Goal: Task Accomplishment & Management: Manage account settings

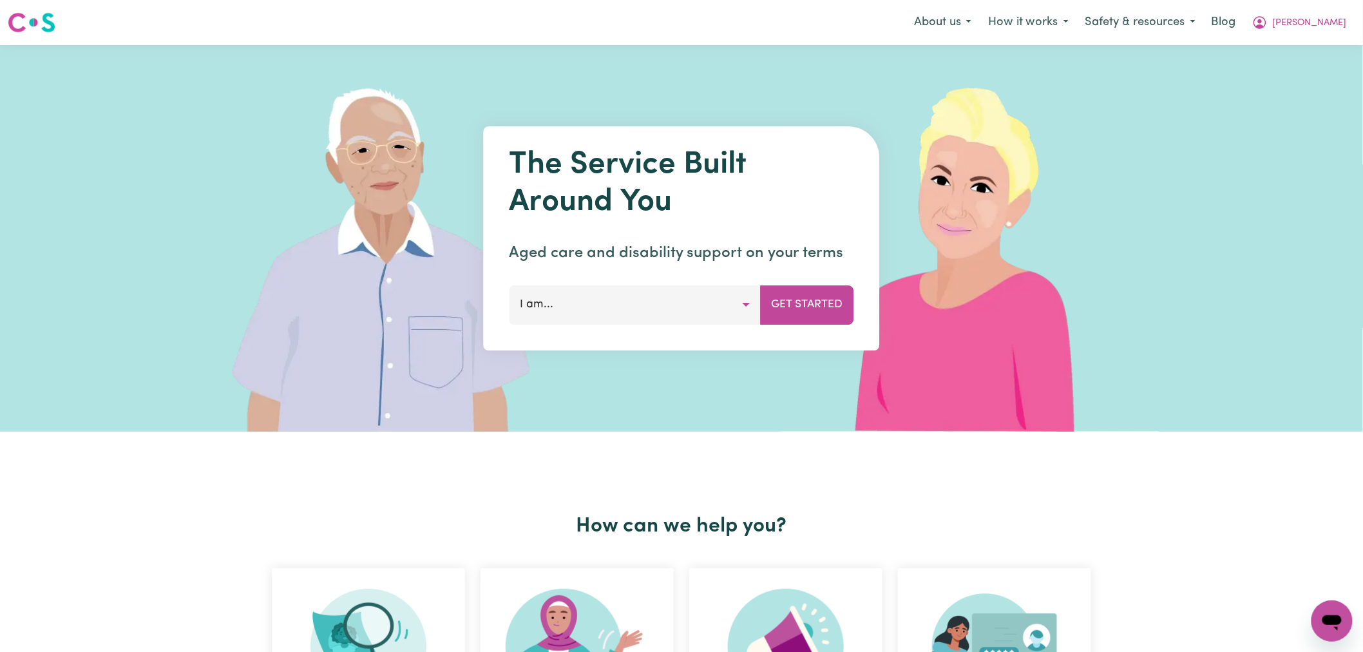
click at [1337, 11] on button "Lindsay" at bounding box center [1299, 22] width 111 height 27
click at [1297, 84] on link "Logout" at bounding box center [1304, 74] width 102 height 24
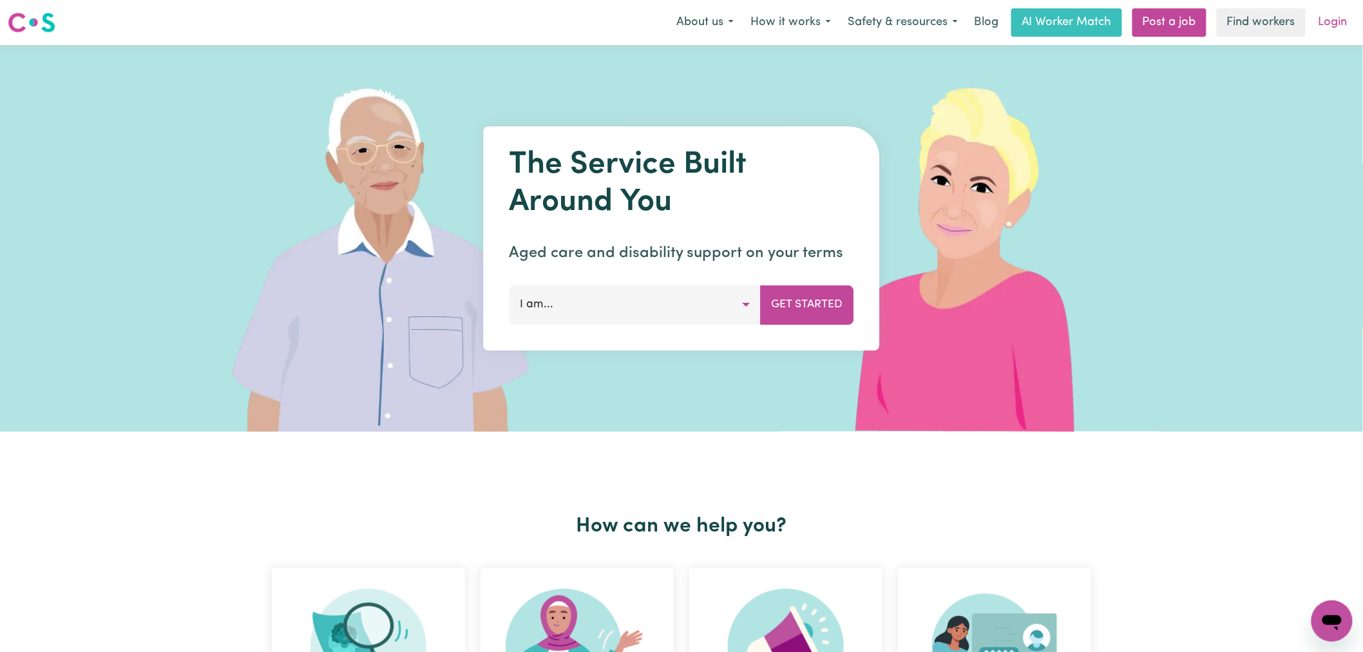
click at [1333, 24] on link "Login" at bounding box center [1333, 22] width 44 height 28
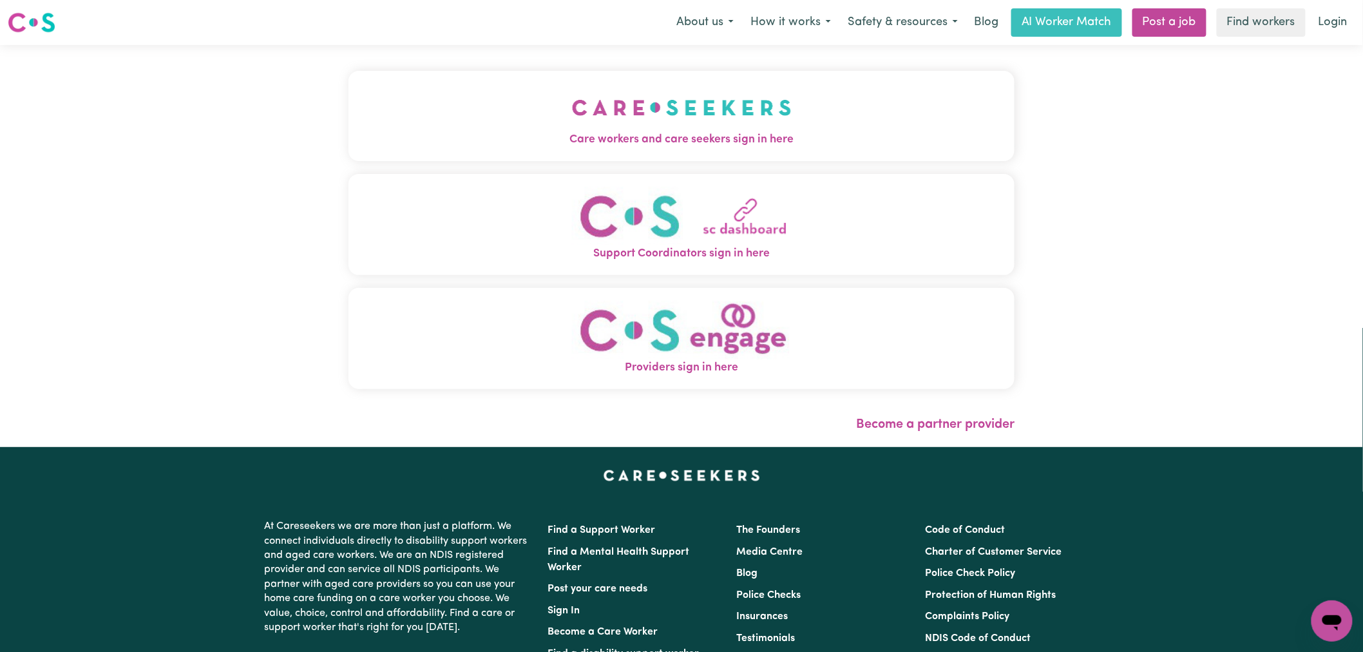
click at [496, 146] on span "Care workers and care seekers sign in here" at bounding box center [681, 139] width 666 height 17
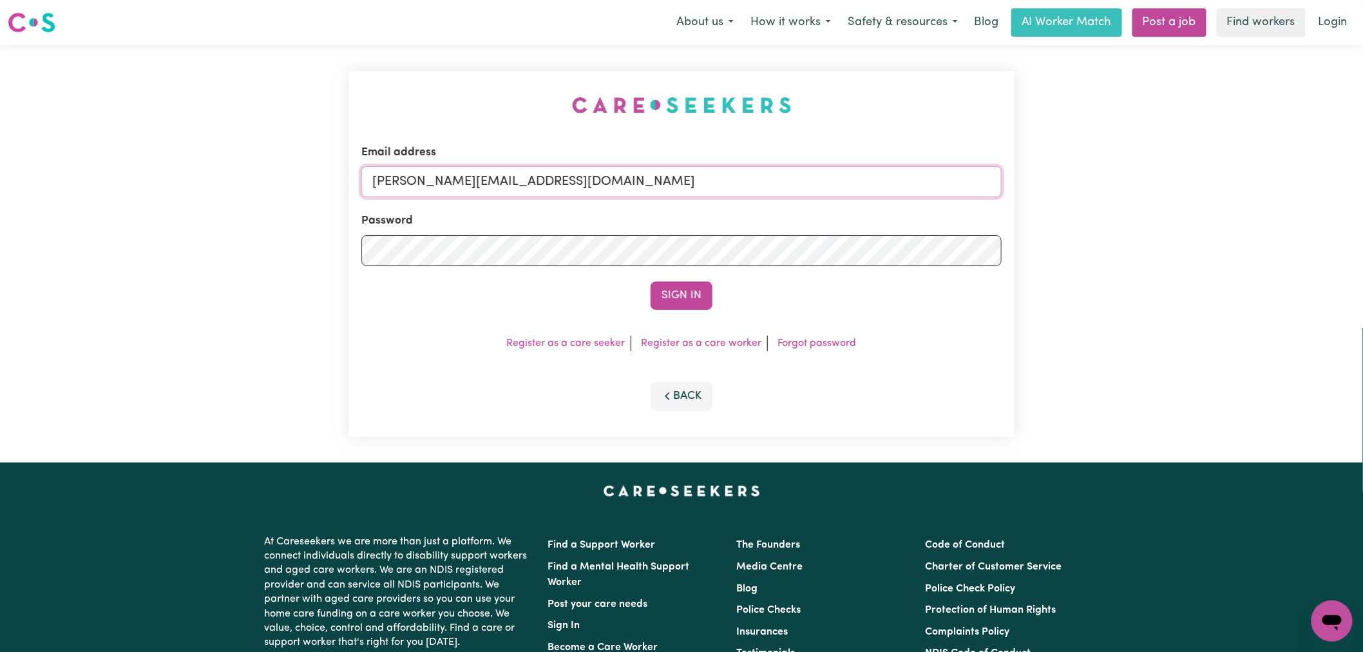
click at [553, 187] on input "lindsay@careseekers.com.au" at bounding box center [681, 181] width 640 height 31
drag, startPoint x: 697, startPoint y: 182, endPoint x: 438, endPoint y: 173, distance: 259.1
click at [438, 173] on input "superuser~ath.winters72@gmail.com" at bounding box center [681, 181] width 640 height 31
type input "superuser~kath.winters72@gmail.com"
click at [651, 281] on button "Sign In" at bounding box center [682, 295] width 62 height 28
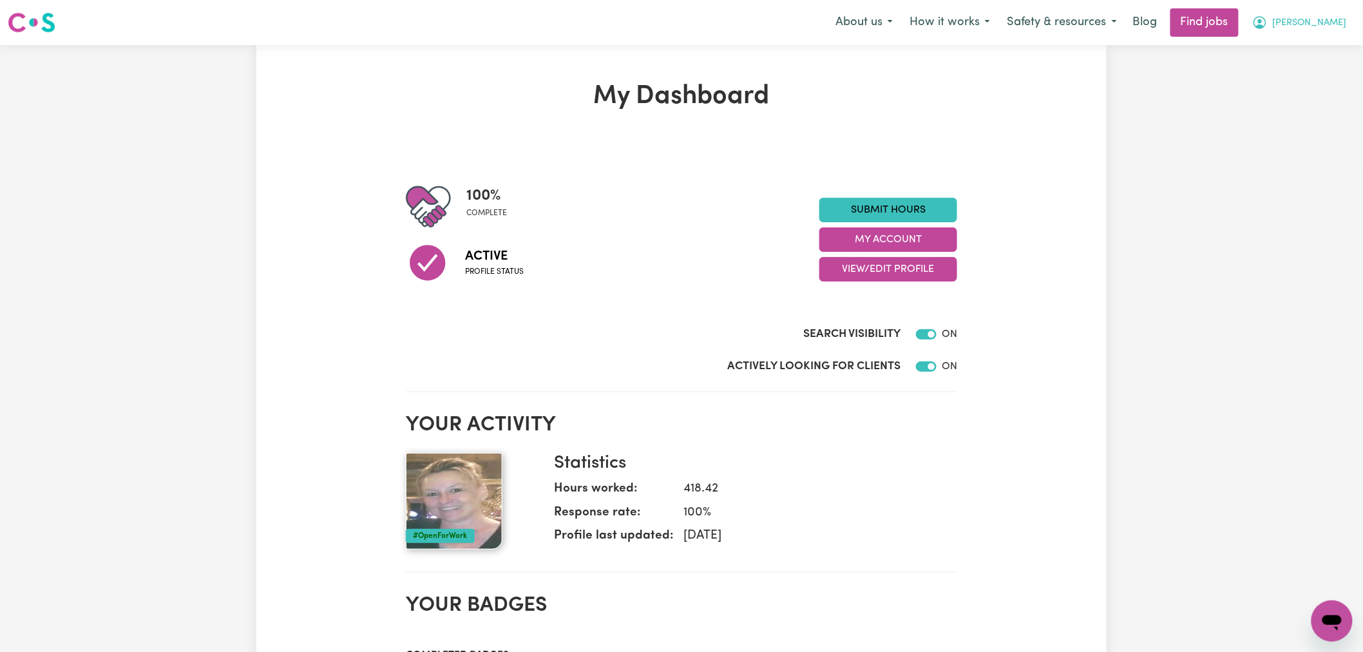
click at [1330, 26] on span "Katherine" at bounding box center [1310, 23] width 74 height 14
click at [1319, 70] on link "My Dashboard" at bounding box center [1304, 74] width 102 height 24
click at [1321, 49] on link "My Account" at bounding box center [1304, 50] width 102 height 24
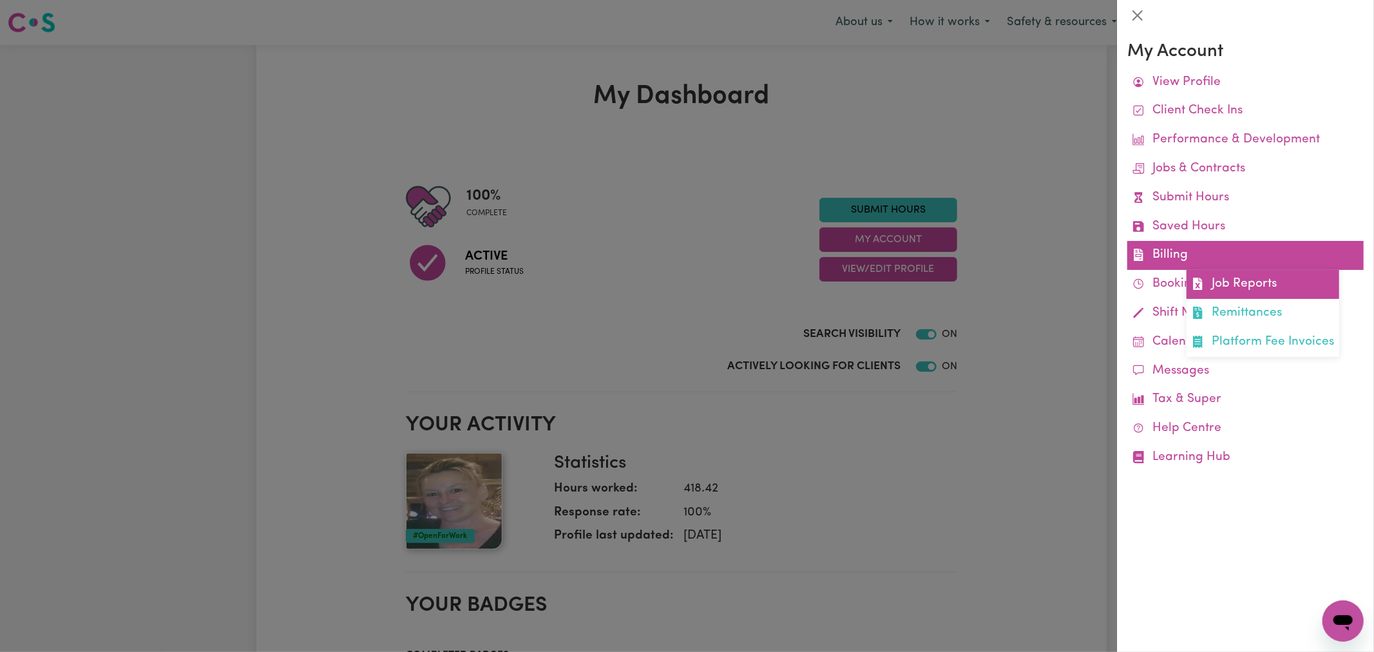
click at [1318, 280] on link "Job Reports" at bounding box center [1263, 284] width 153 height 29
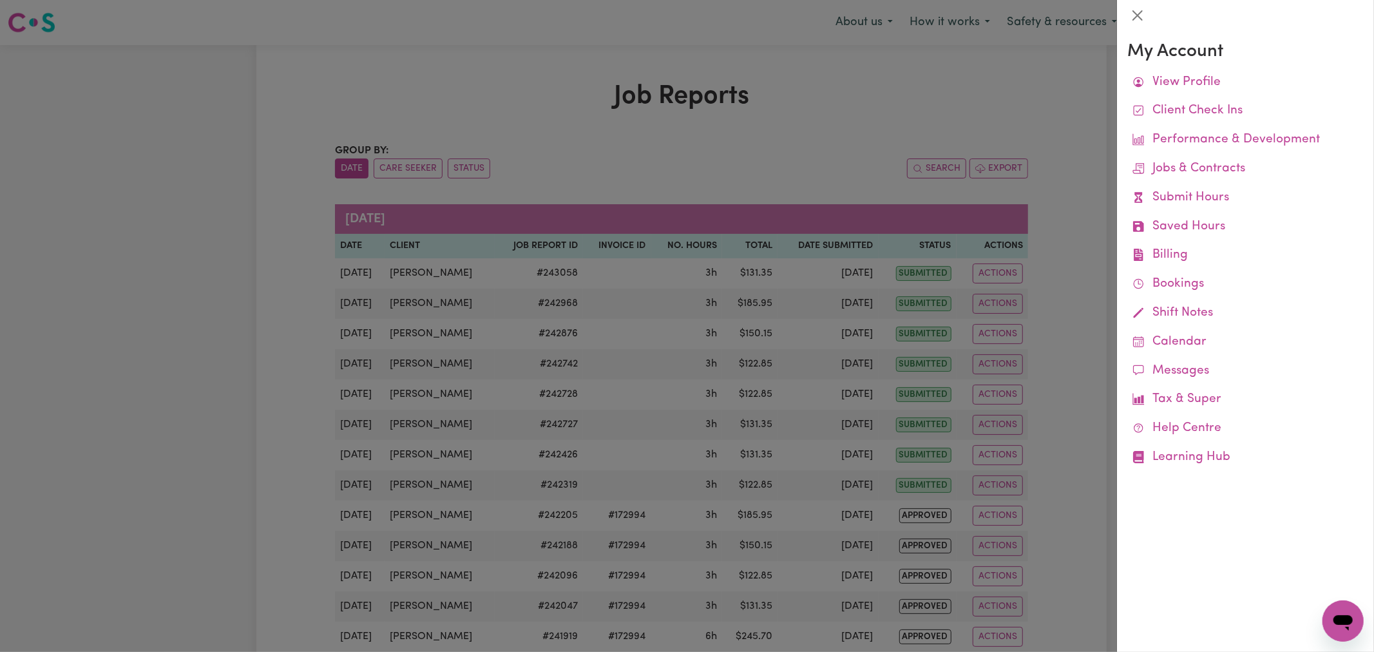
click at [584, 344] on div at bounding box center [687, 326] width 1374 height 652
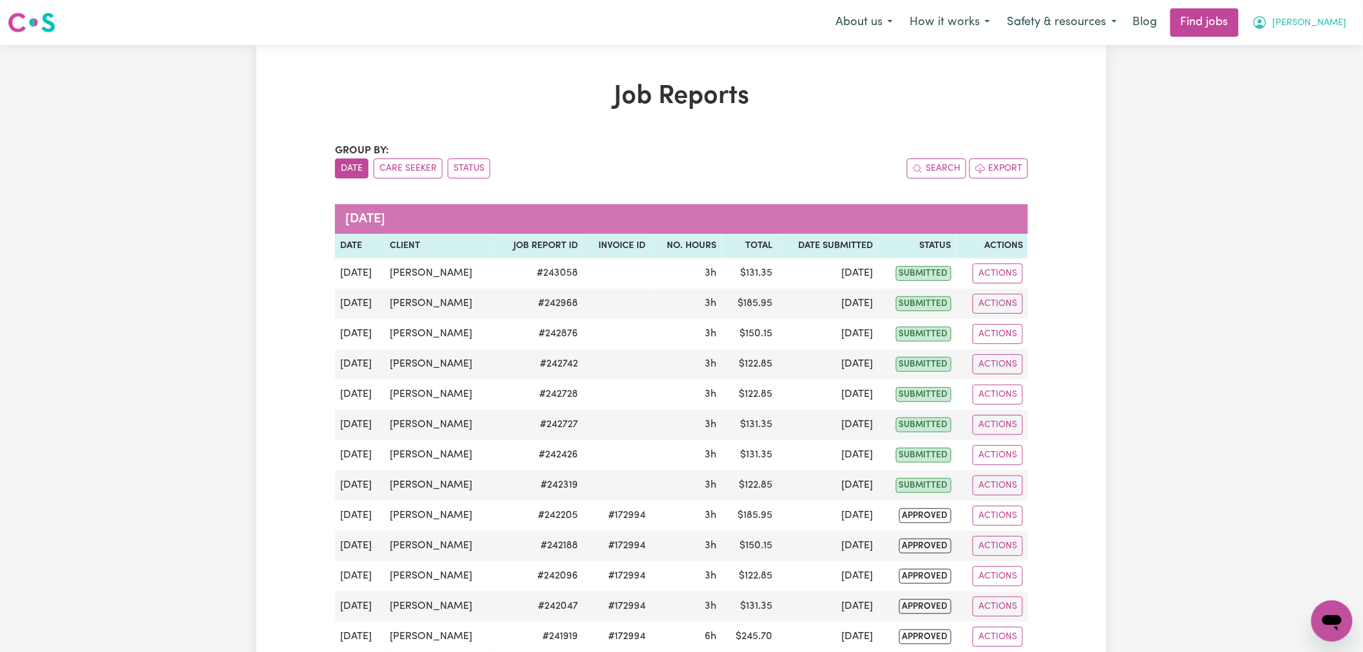
click at [1325, 26] on span "Katherine" at bounding box center [1310, 23] width 74 height 14
click at [1318, 70] on link "My Dashboard" at bounding box center [1304, 74] width 102 height 24
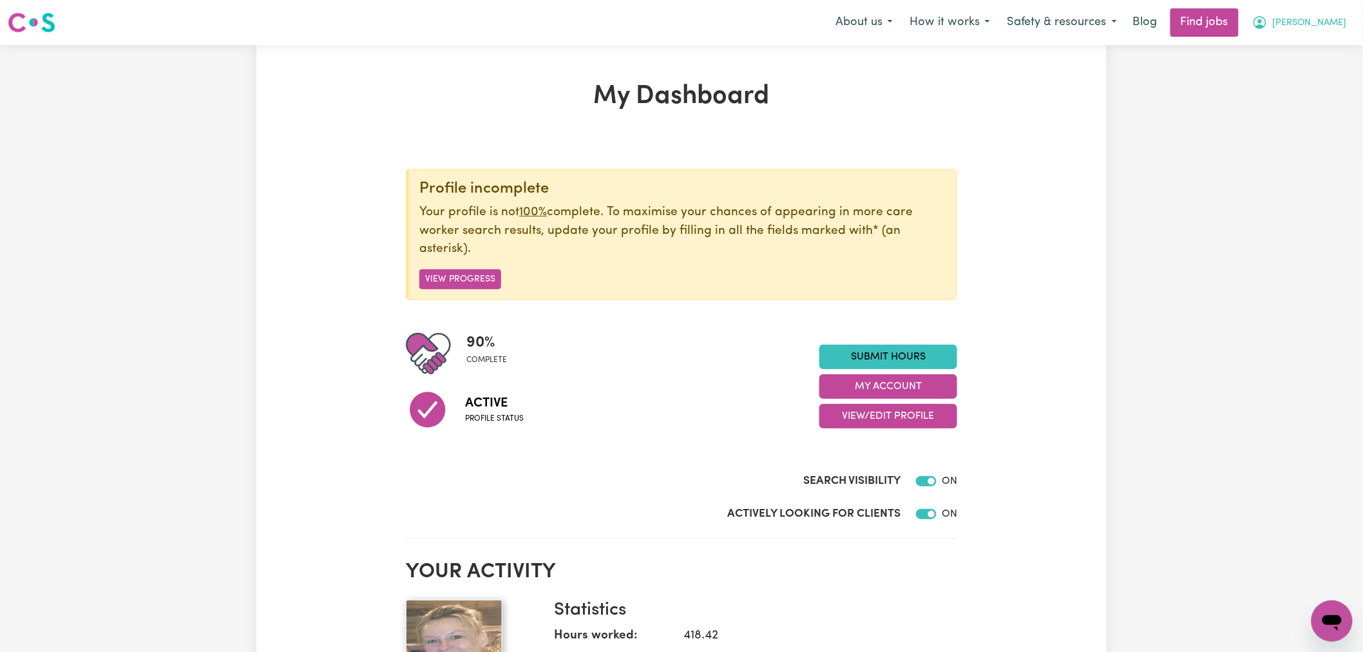
click at [1322, 30] on span "Katherine" at bounding box center [1310, 23] width 74 height 14
click at [1326, 52] on link "My Account" at bounding box center [1304, 50] width 102 height 24
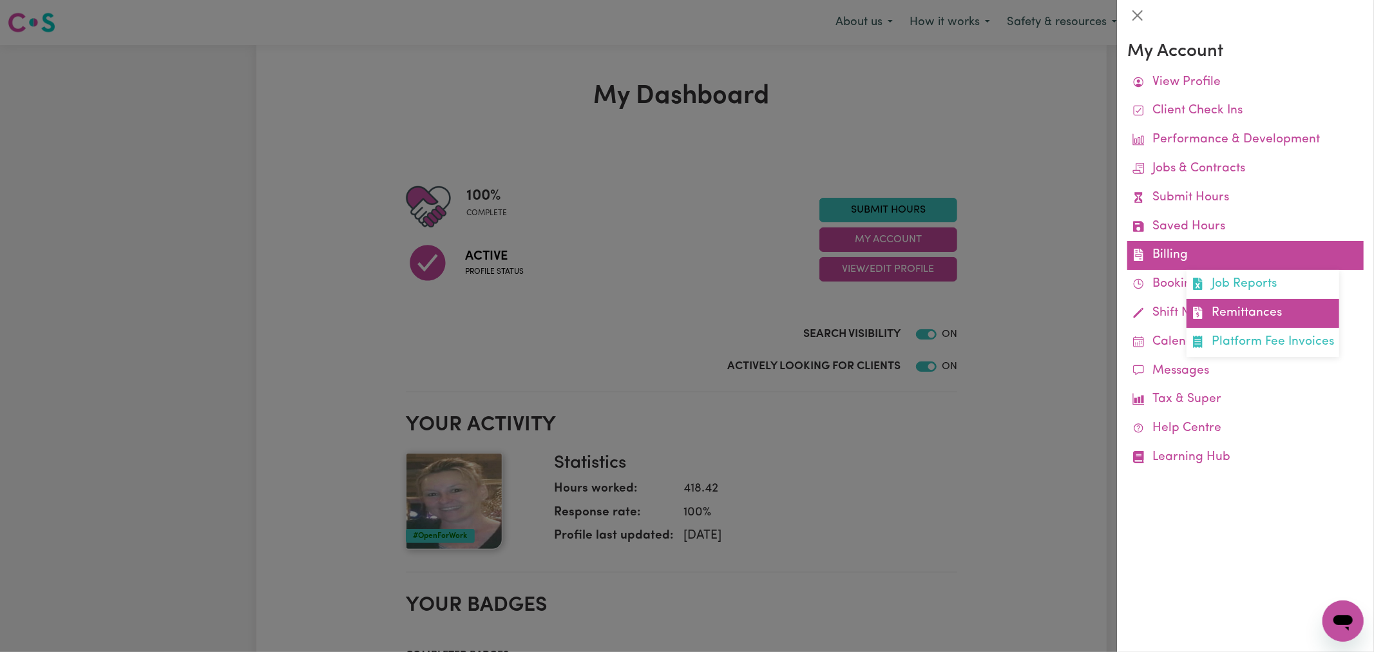
click at [1274, 307] on link "Remittances" at bounding box center [1263, 313] width 153 height 29
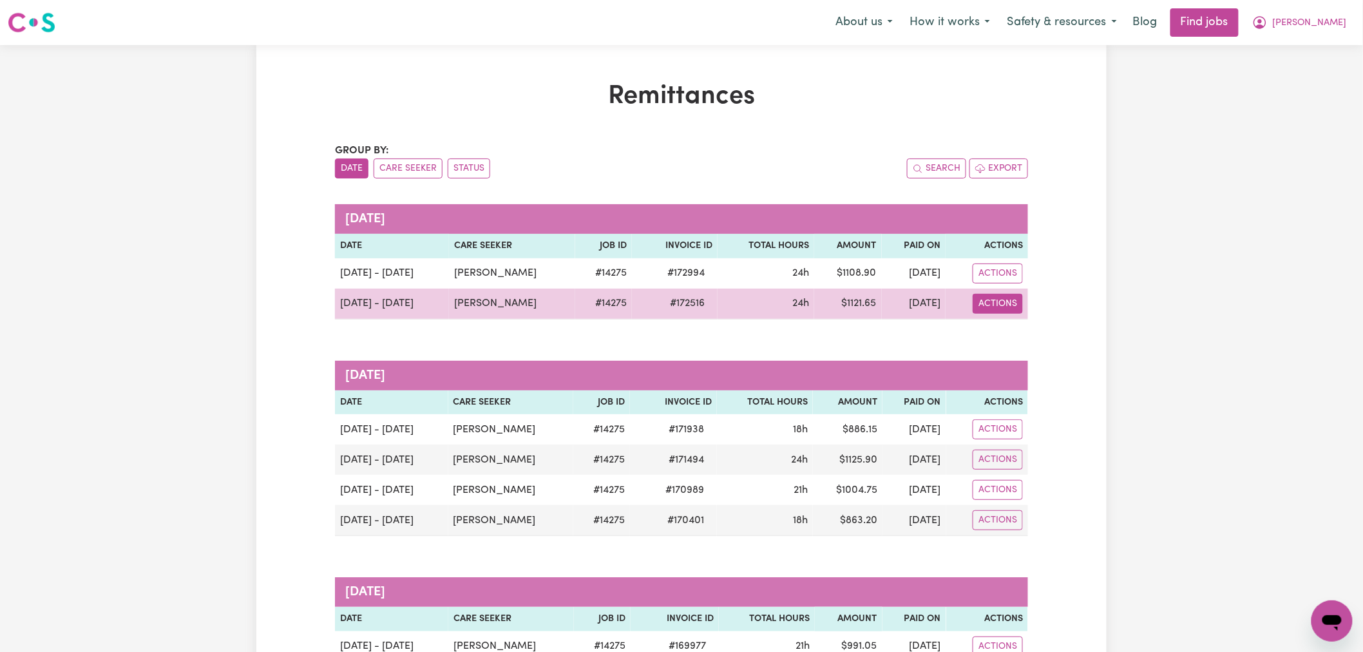
click at [1006, 294] on button "Actions" at bounding box center [998, 304] width 50 height 20
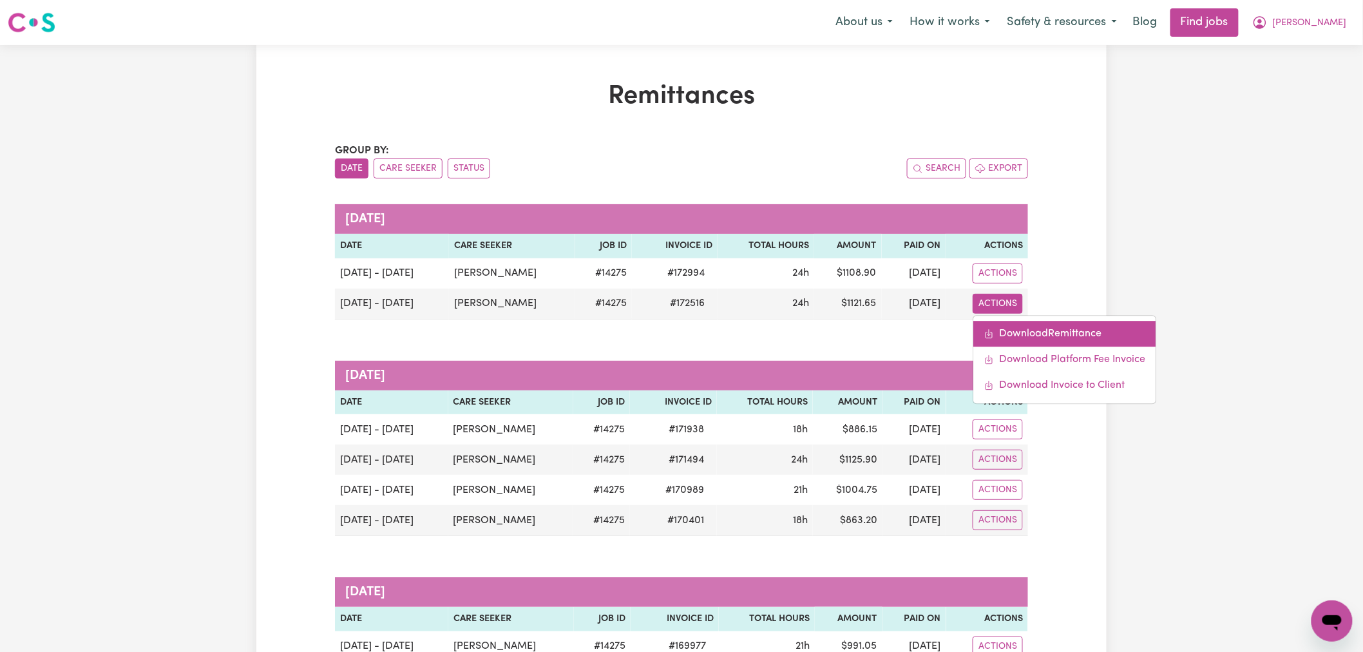
click at [1021, 331] on link "Download Remittance" at bounding box center [1065, 334] width 182 height 26
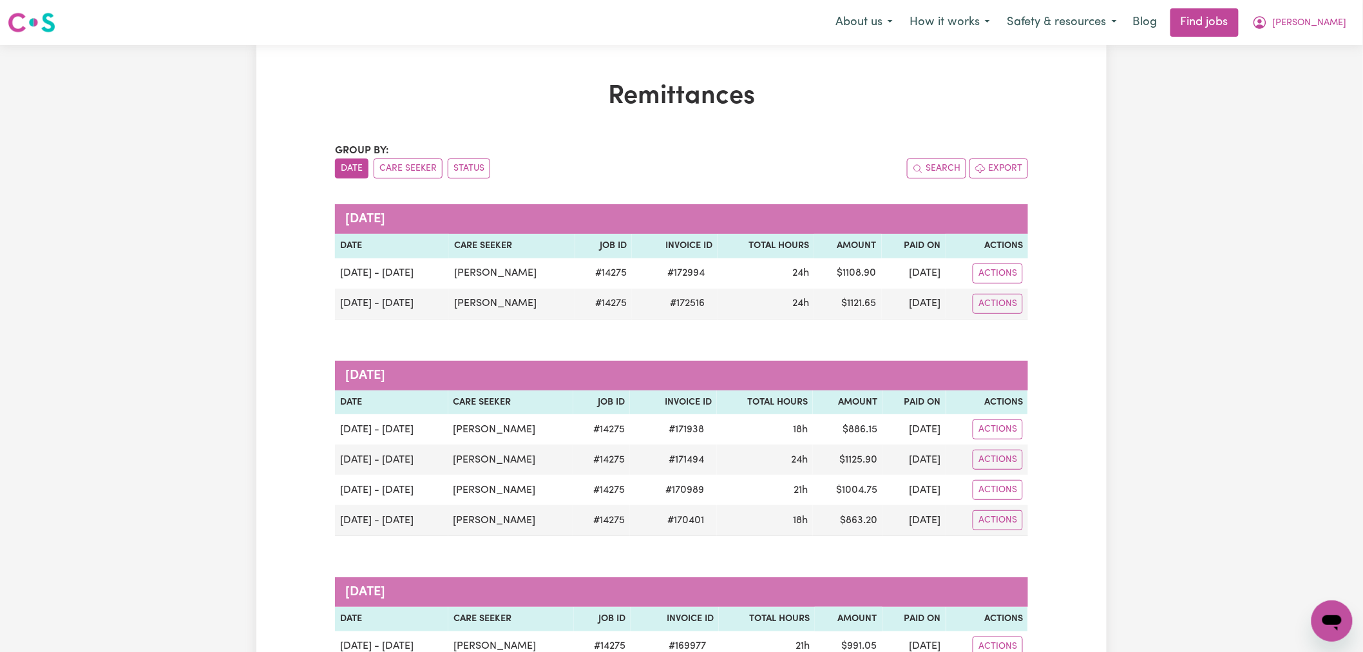
click at [975, 368] on caption "August 2025" at bounding box center [681, 376] width 693 height 30
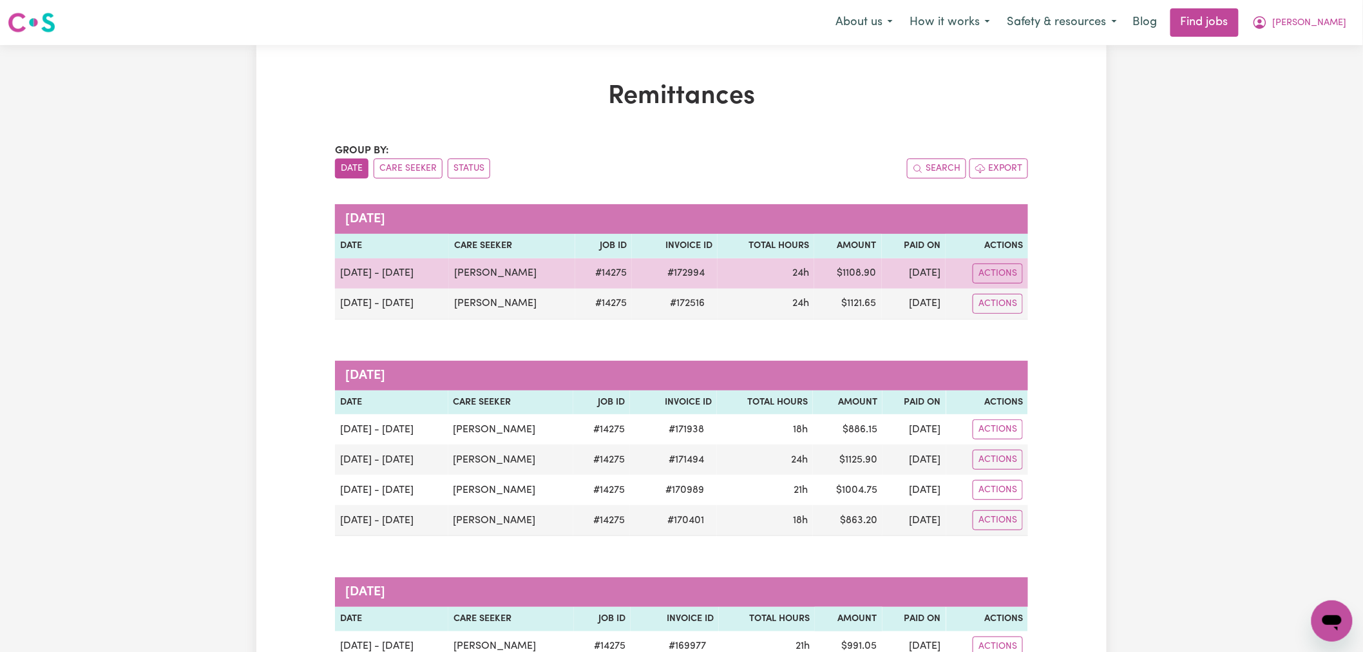
click at [1000, 284] on td "Actions" at bounding box center [987, 273] width 82 height 30
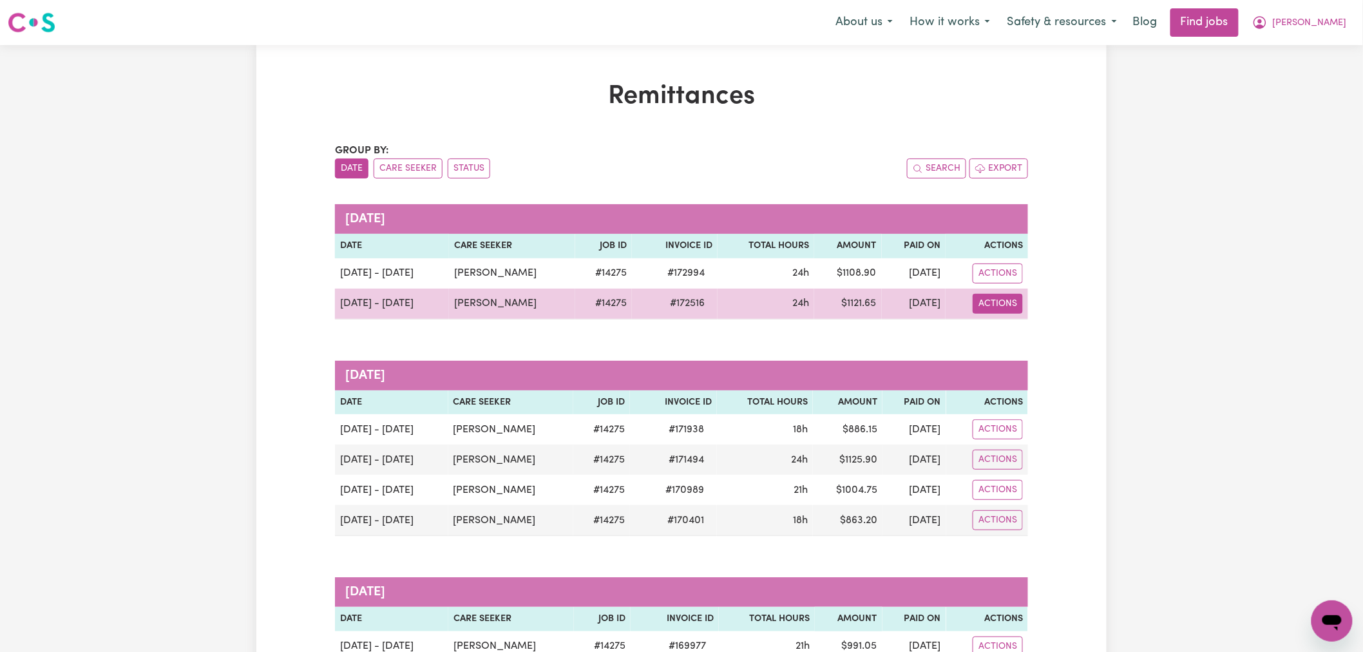
click at [986, 306] on button "Actions" at bounding box center [998, 304] width 50 height 20
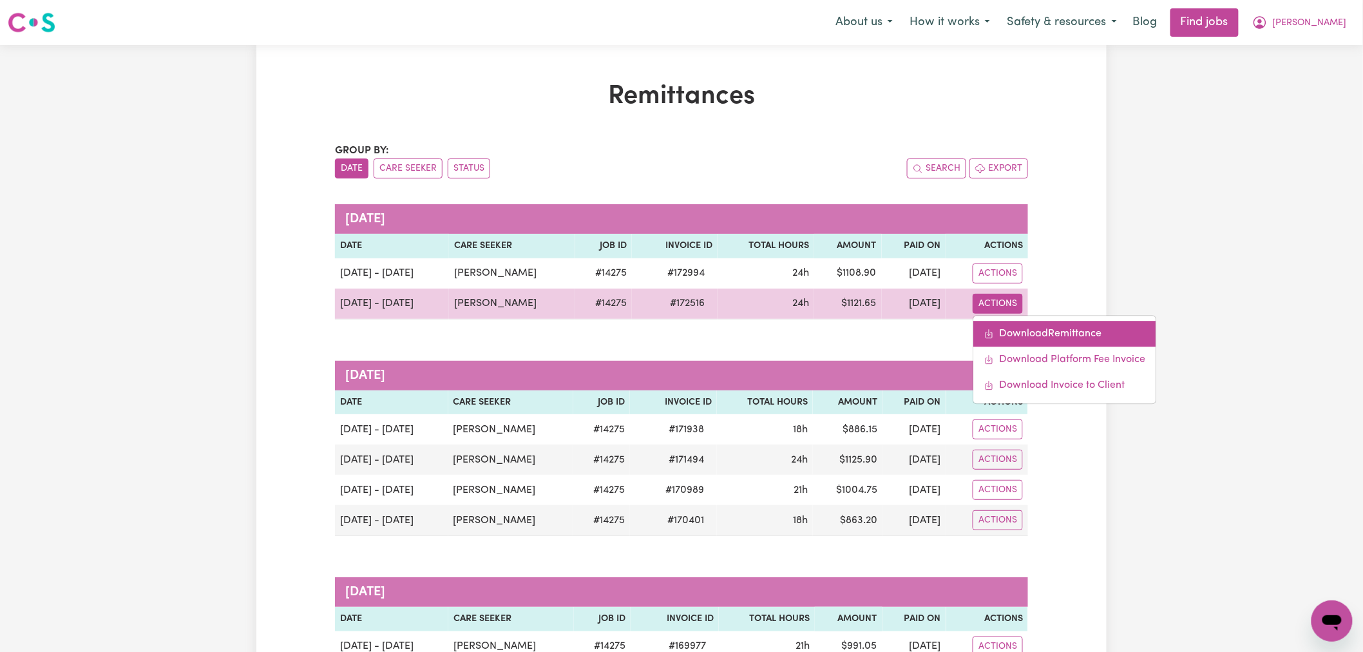
click at [1038, 332] on link "Download Remittance" at bounding box center [1065, 334] width 182 height 26
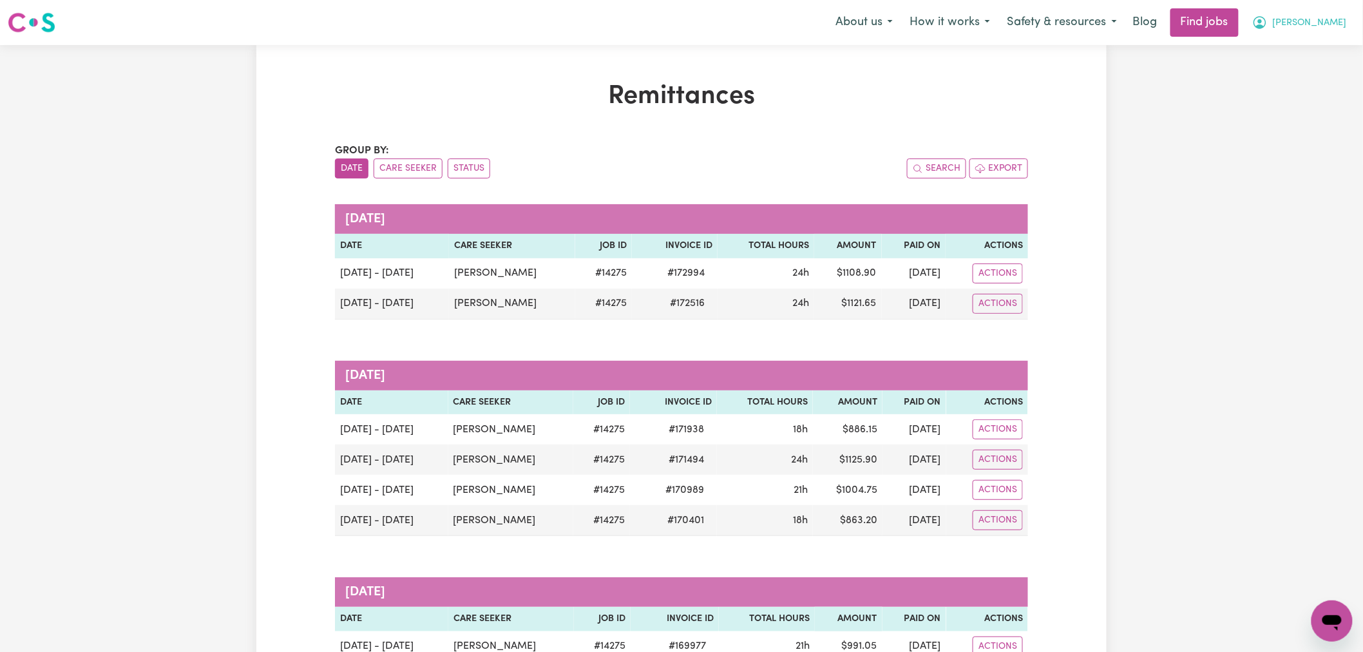
click at [1337, 17] on span "Katherine" at bounding box center [1310, 23] width 74 height 14
click at [1308, 106] on link "Logout" at bounding box center [1304, 98] width 102 height 24
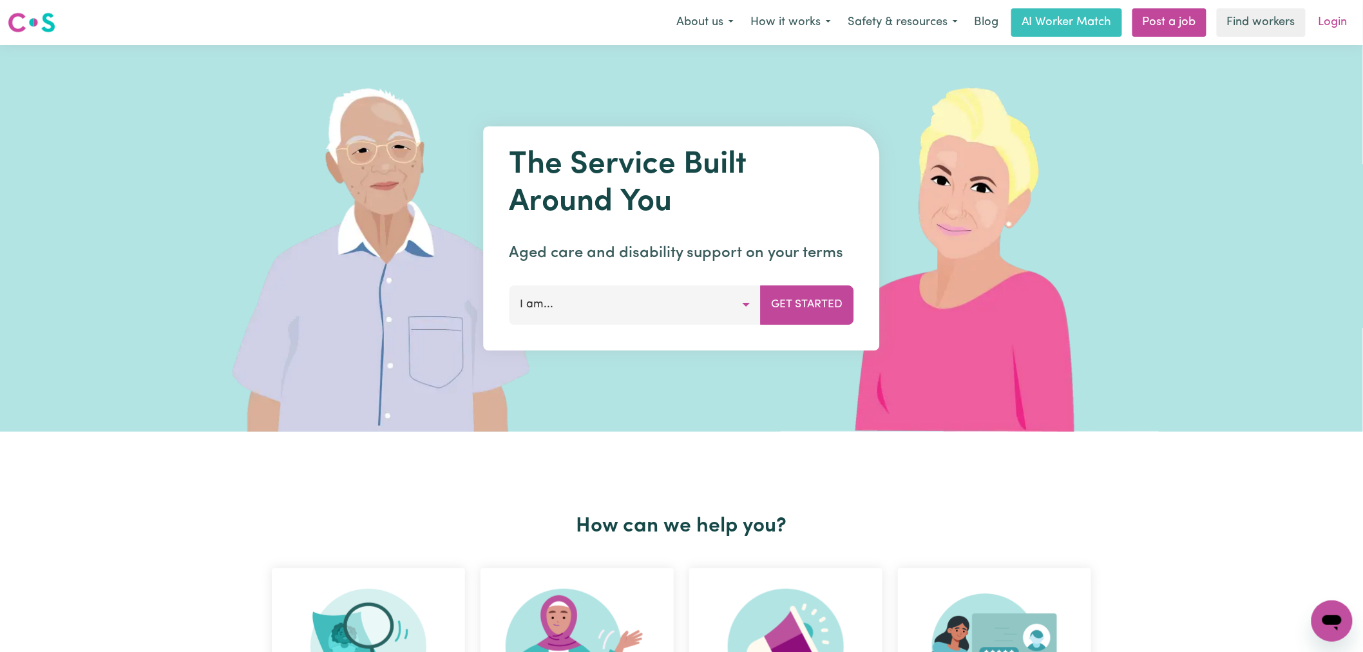
click at [1340, 23] on link "Login" at bounding box center [1333, 22] width 44 height 28
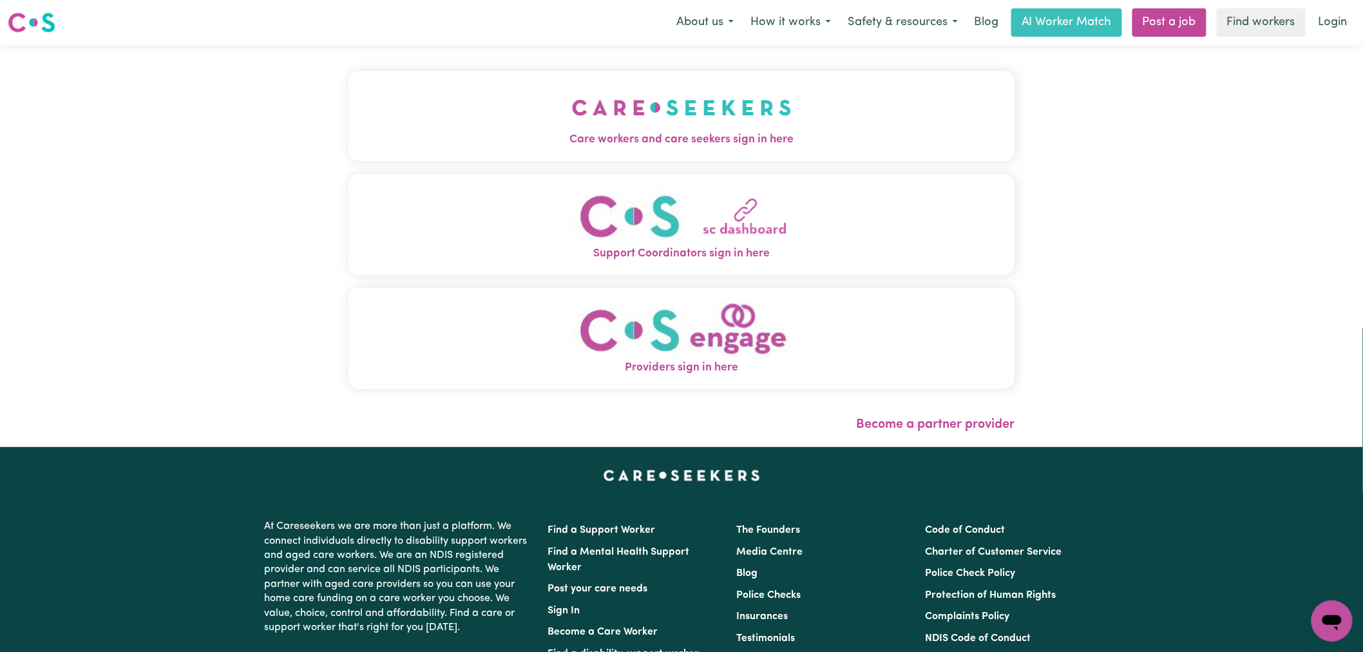
click at [647, 118] on img "Care workers and care seekers sign in here" at bounding box center [682, 108] width 220 height 48
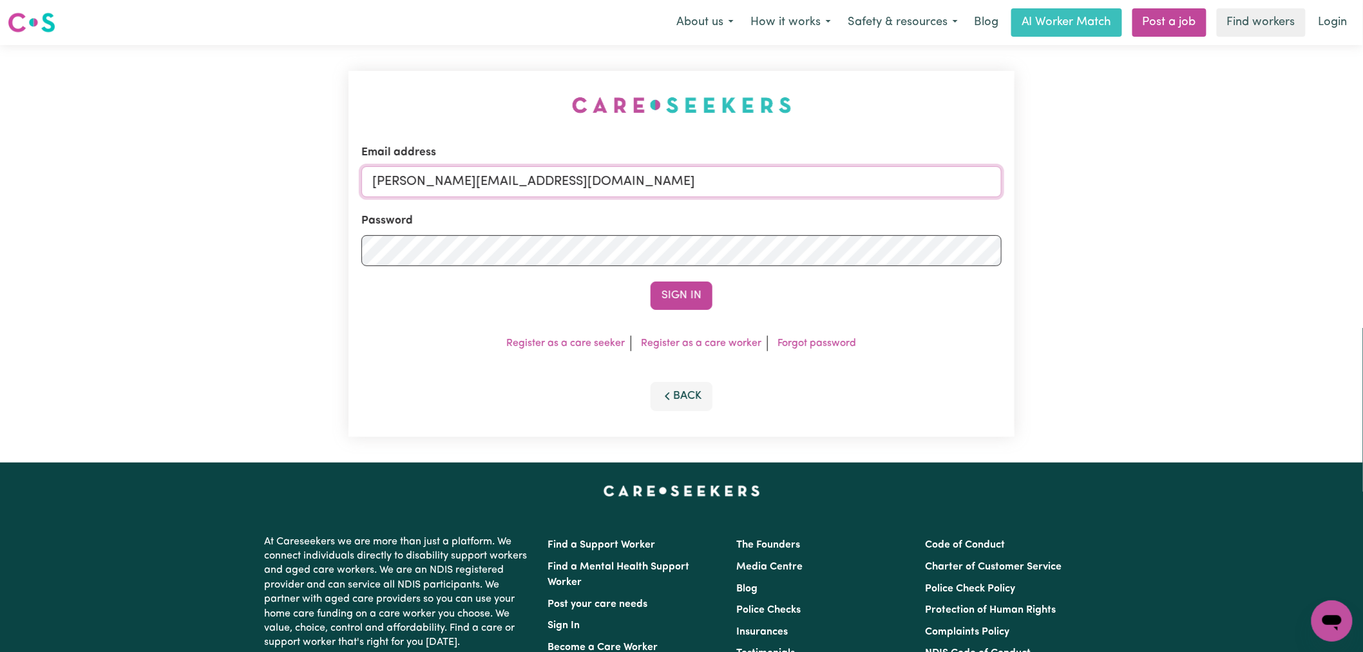
click at [651, 186] on input "lindsay@careseekers.com.au" at bounding box center [681, 181] width 640 height 31
drag, startPoint x: 684, startPoint y: 183, endPoint x: 440, endPoint y: 184, distance: 244.1
click at [440, 184] on input "superuser~ceciliahamilton-abernathySTRIDE@careseekers.com.au" at bounding box center [681, 181] width 640 height 31
type input "superuser~ceciliahamilton-abernathySTRIDE@careseekers.com.au"
click at [651, 281] on button "Sign In" at bounding box center [682, 295] width 62 height 28
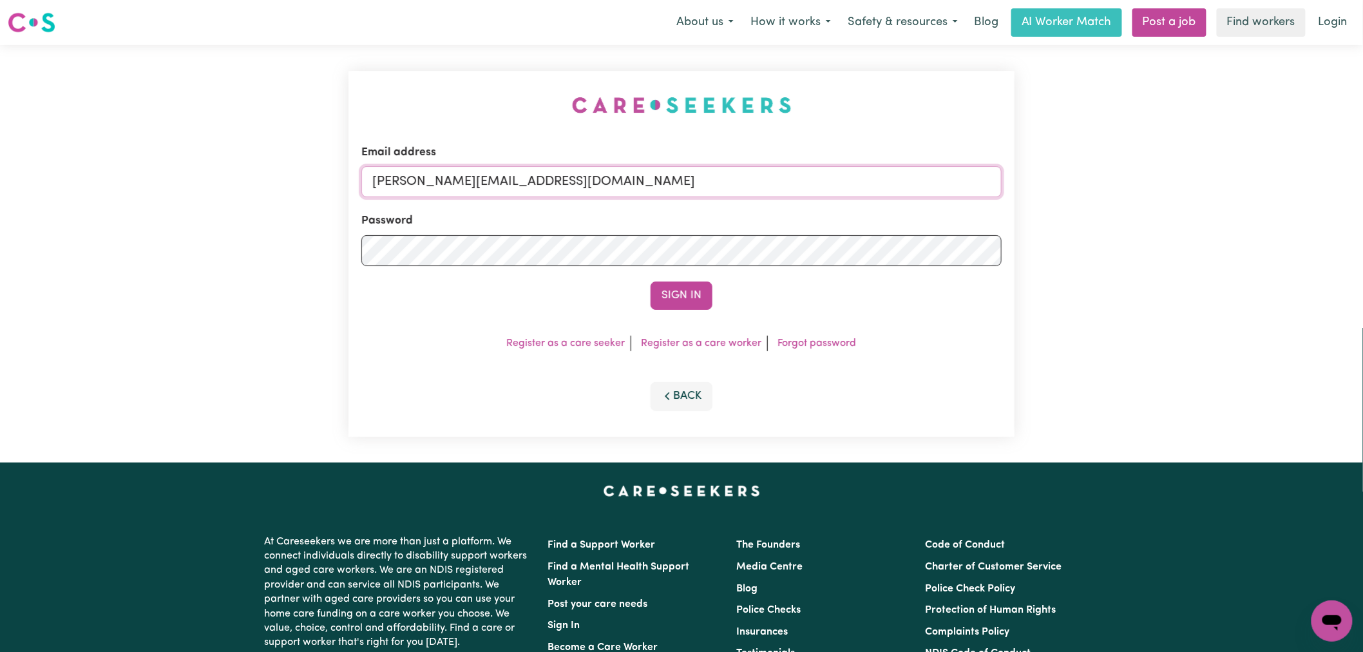
click at [580, 179] on input "lindsay@careseekers.com.au" at bounding box center [681, 181] width 640 height 31
drag, startPoint x: 710, startPoint y: 180, endPoint x: 436, endPoint y: 179, distance: 273.8
click at [436, 179] on input "superuser~DonnaREVOLT@careseekers.com.au" at bounding box center [681, 181] width 640 height 31
type input "superuser~DonnaREVOLT@careseekers.com.au"
click at [663, 300] on button "Sign In" at bounding box center [682, 295] width 62 height 28
